Goal: Task Accomplishment & Management: Manage account settings

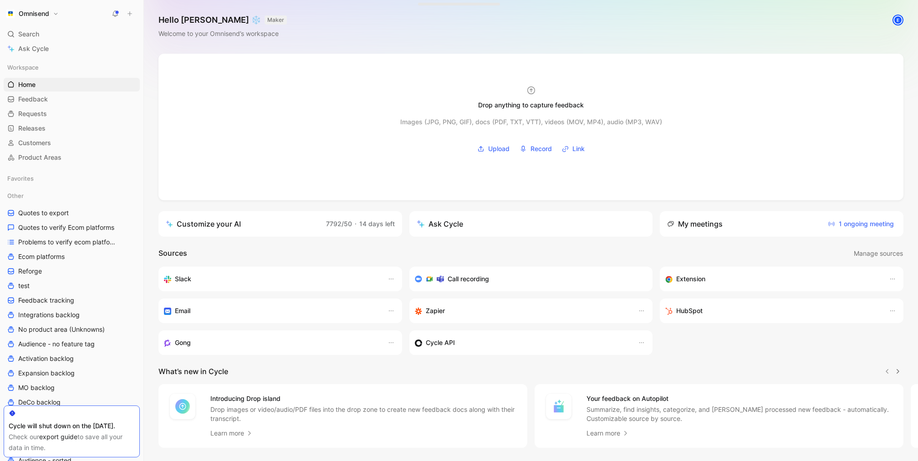
click at [51, 8] on button "Omnisend" at bounding box center [32, 13] width 57 height 13
drag, startPoint x: 62, startPoint y: 105, endPoint x: 69, endPoint y: 90, distance: 16.5
click at [69, 90] on div "Dismiss popup K [PERSON_NAME] [PERSON_NAME][EMAIL_ADDRESS][DOMAIN_NAME] Account…" at bounding box center [62, 87] width 117 height 131
click at [69, 90] on div "Workspace settings G then S" at bounding box center [62, 94] width 112 height 15
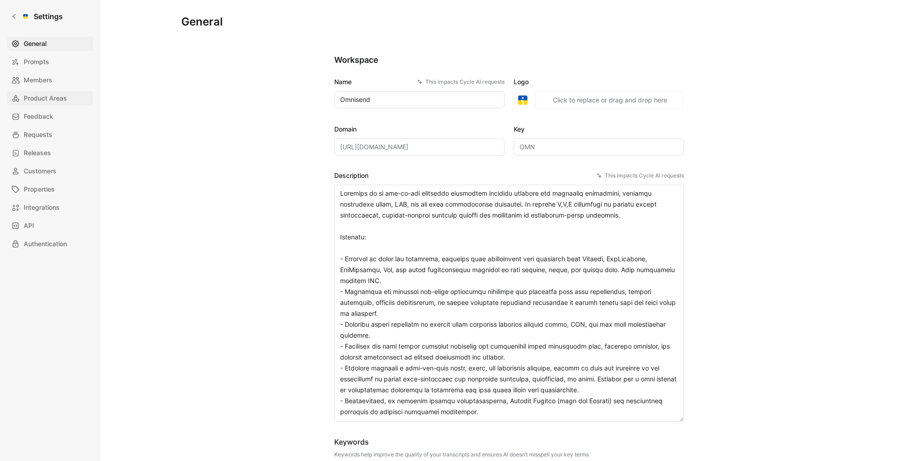
click at [53, 97] on span "Product Areas" at bounding box center [45, 98] width 43 height 11
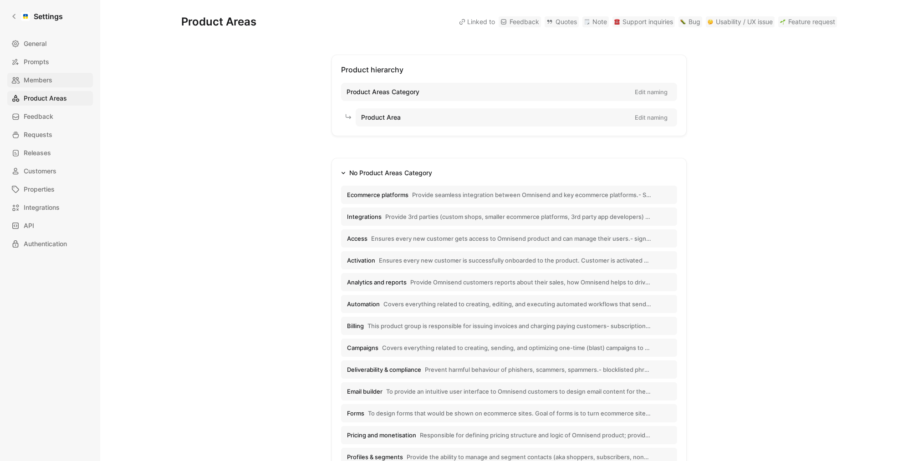
click at [52, 78] on link "Members" at bounding box center [50, 80] width 86 height 15
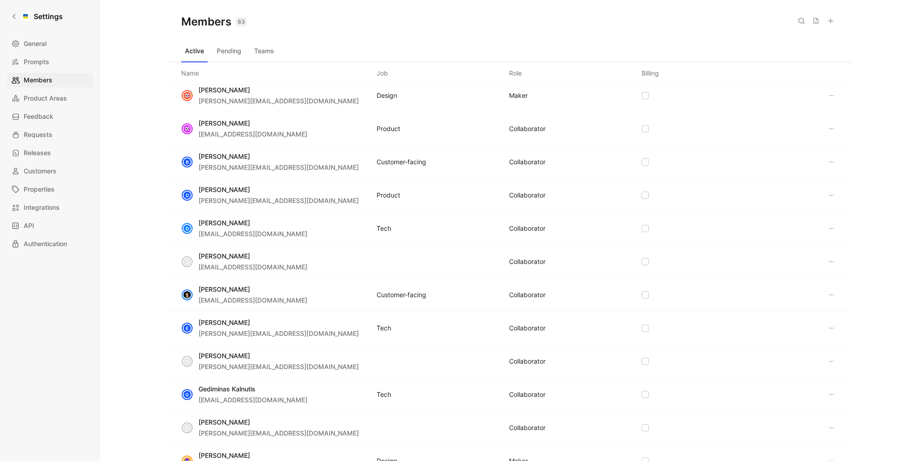
scroll to position [322, 0]
